Goal: Task Accomplishment & Management: Manage account settings

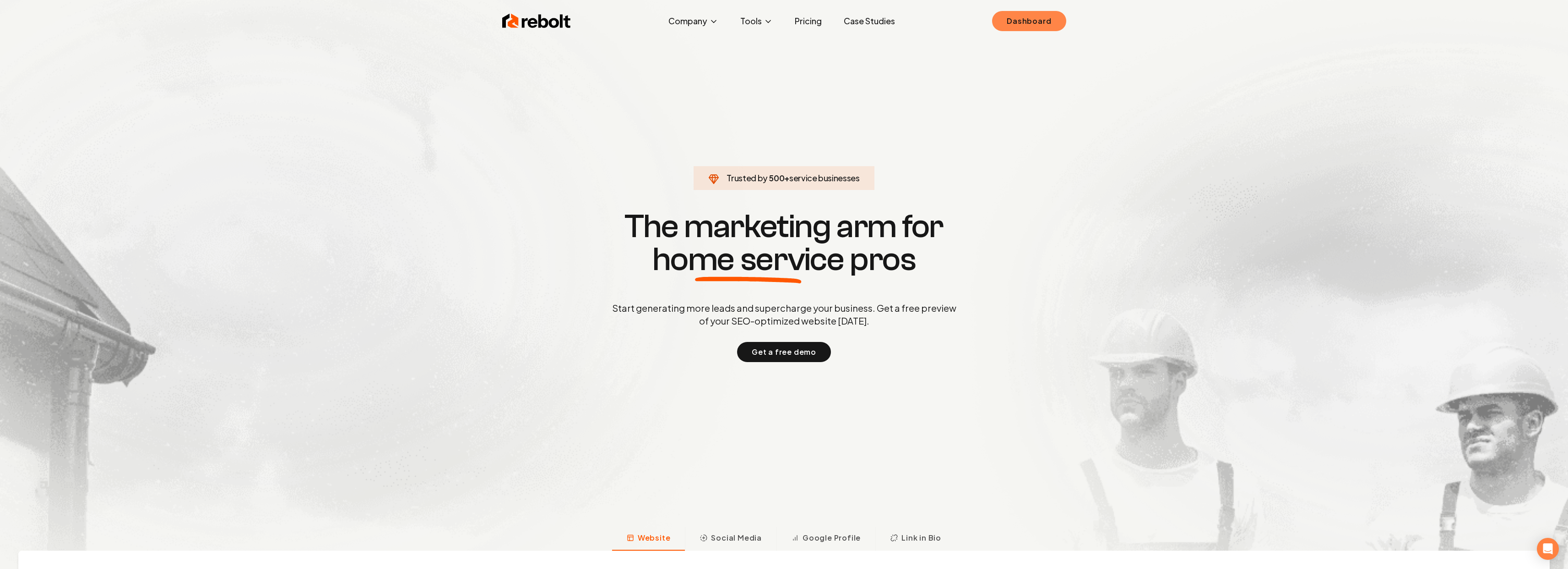
click at [1020, 16] on link "Dashboard" at bounding box center [1029, 21] width 74 height 20
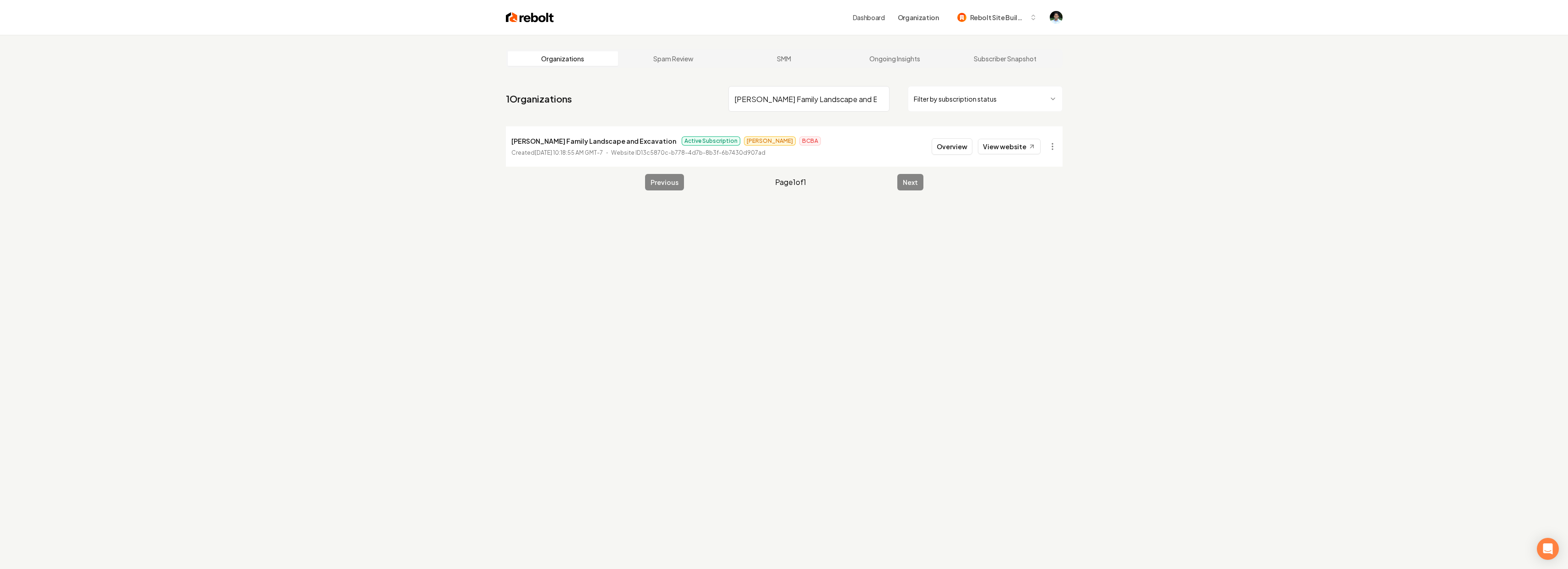
type input "[PERSON_NAME] Family Landscape and Excavation"
click at [1053, 145] on html "Dashboard Organization Rebolt Site Builder Organizations Spam Review SMM Ongoin…" at bounding box center [784, 284] width 1568 height 569
click at [1027, 240] on link "View in Stripe" at bounding box center [1029, 240] width 58 height 15
